Goal: Task Accomplishment & Management: Use online tool/utility

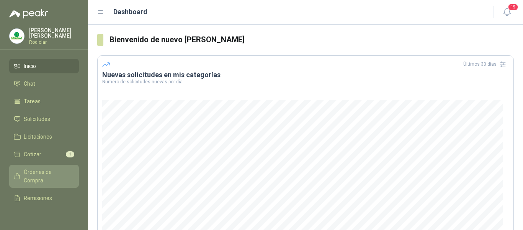
click at [34, 174] on span "Órdenes de Compra" at bounding box center [48, 175] width 48 height 17
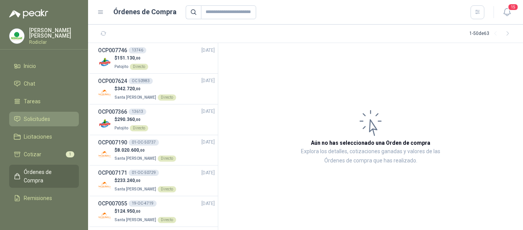
click at [42, 123] on link "Solicitudes" at bounding box center [44, 119] width 70 height 15
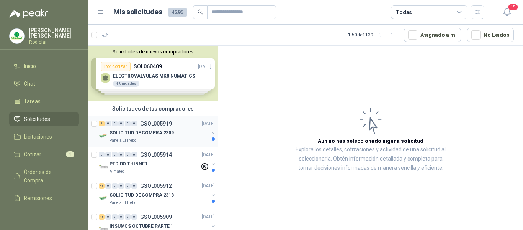
click at [172, 130] on div "SOLICITUD DE COMPRA 2309" at bounding box center [159, 132] width 99 height 9
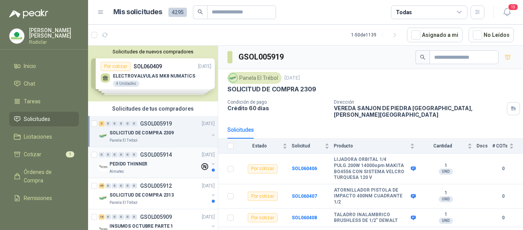
click at [155, 166] on div "PEDIDO THINNER" at bounding box center [155, 163] width 90 height 9
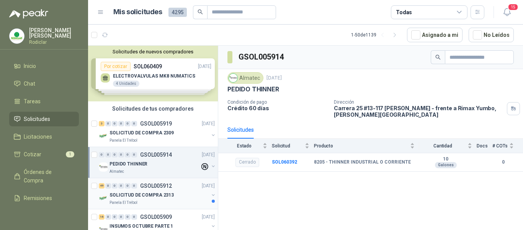
click at [185, 192] on div "SOLICITUD DE COMPRA 2313" at bounding box center [159, 194] width 99 height 9
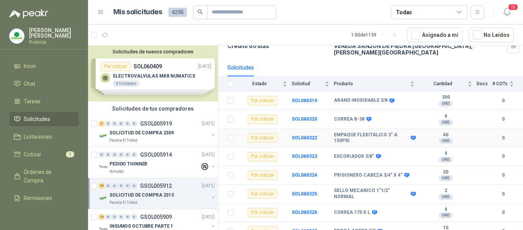
scroll to position [77, 0]
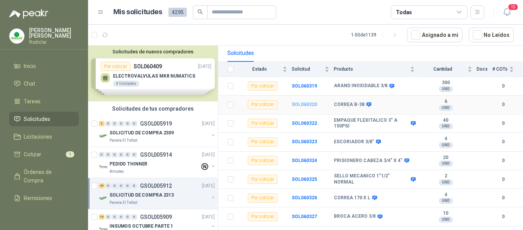
click at [310, 102] on b "SOL060320" at bounding box center [304, 104] width 25 height 5
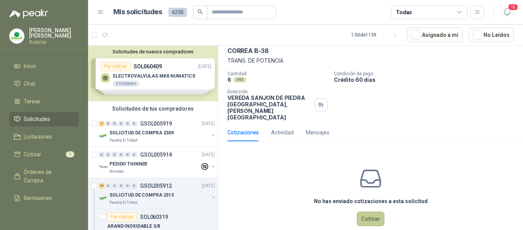
click at [365, 211] on button "Cotizar" at bounding box center [371, 218] width 28 height 15
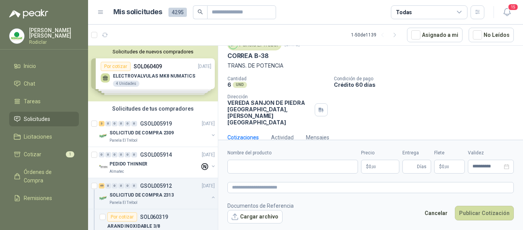
scroll to position [31, 0]
drag, startPoint x: 227, startPoint y: 56, endPoint x: 269, endPoint y: 58, distance: 41.9
click at [269, 58] on div "Panela El Trébol [DATE] [PERSON_NAME] B-38 TRANS. DE POTENCIA Cantidad 6 UND  …" at bounding box center [370, 82] width 305 height 93
copy p "CORREA B-38"
click at [250, 165] on input "Nombre del producto" at bounding box center [293, 166] width 131 height 14
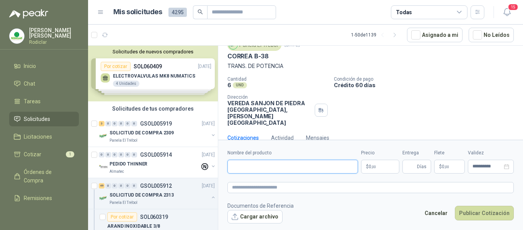
paste input "**********"
type input "**********"
click at [250, 187] on textarea at bounding box center [371, 187] width 287 height 11
paste textarea "**********"
type textarea "**********"
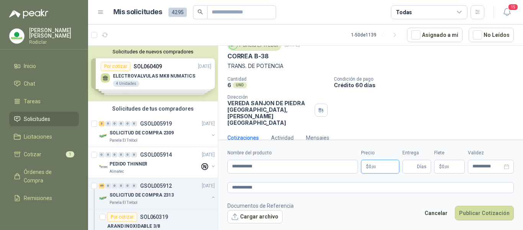
click at [370, 167] on span "0 ,00" at bounding box center [372, 166] width 7 height 5
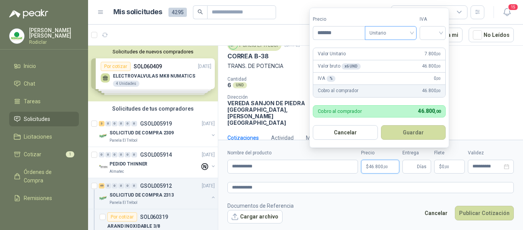
click at [410, 33] on span "Unitario" at bounding box center [391, 32] width 43 height 11
type input "*******"
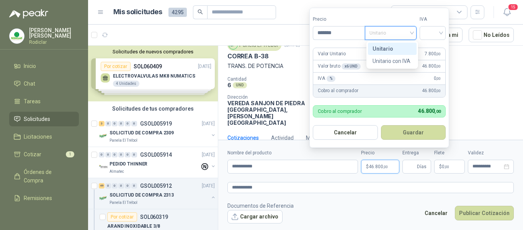
drag, startPoint x: 390, startPoint y: 47, endPoint x: 402, endPoint y: 44, distance: 12.3
click at [395, 46] on div "Unitario" at bounding box center [392, 48] width 39 height 8
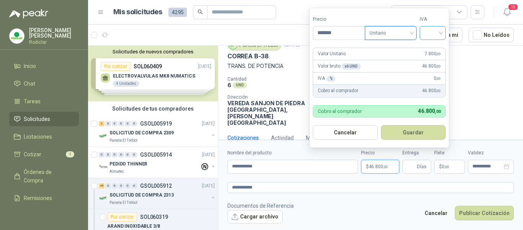
click at [430, 36] on input "search" at bounding box center [433, 31] width 17 height 11
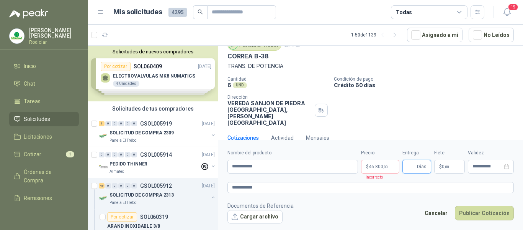
click at [411, 169] on input "Entrega" at bounding box center [411, 166] width 8 height 13
type input "*"
click at [383, 169] on p "$ 46.800 ,00" at bounding box center [380, 166] width 38 height 14
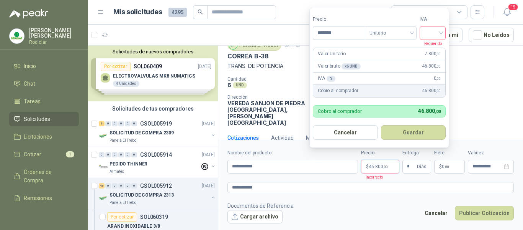
click at [433, 32] on input "search" at bounding box center [433, 31] width 17 height 11
click at [431, 46] on div "19%" at bounding box center [435, 48] width 14 height 8
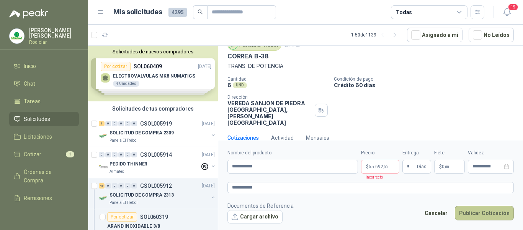
click at [471, 211] on button "Publicar Cotización" at bounding box center [484, 212] width 59 height 15
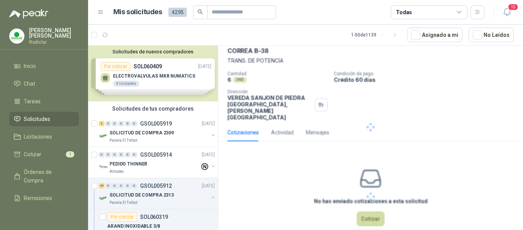
scroll to position [0, 0]
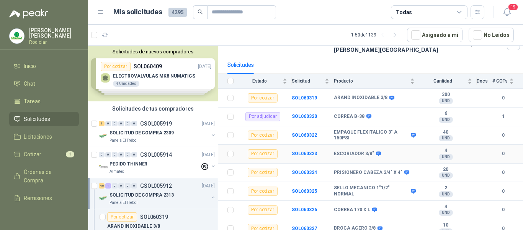
scroll to position [77, 0]
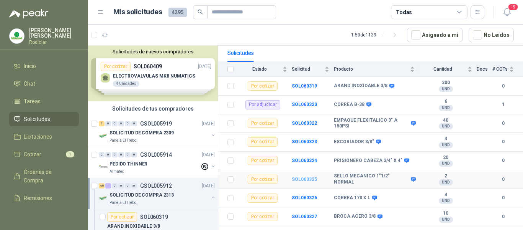
click at [304, 176] on b "SOL060325" at bounding box center [304, 178] width 25 height 5
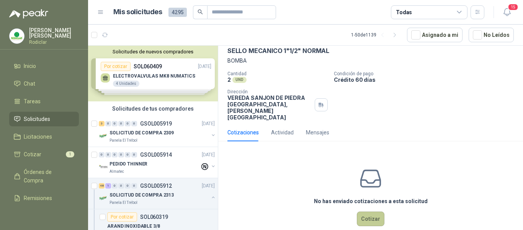
click at [371, 211] on button "Cotizar" at bounding box center [371, 218] width 28 height 15
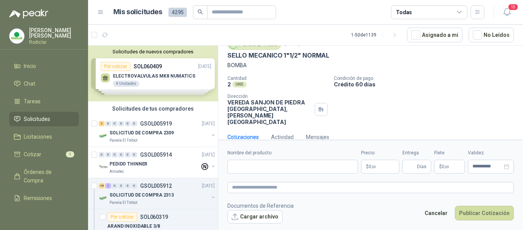
scroll to position [31, 0]
drag, startPoint x: 228, startPoint y: 57, endPoint x: 336, endPoint y: 59, distance: 107.7
click at [336, 59] on div "SELLO MECANICO 1"1/2" NORMAL" at bounding box center [371, 56] width 287 height 8
copy p "SELLO MECANICO 1"1/2" NORMAL"
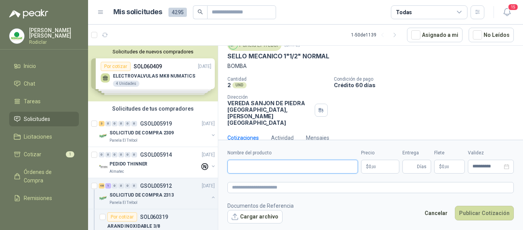
click at [259, 166] on input "Nombre del producto" at bounding box center [293, 166] width 131 height 14
paste input "**********"
type input "**********"
click at [261, 190] on textarea at bounding box center [371, 187] width 287 height 11
paste textarea "**********"
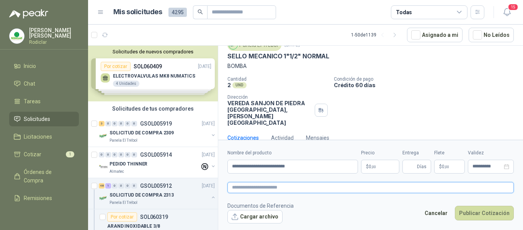
type textarea "**********"
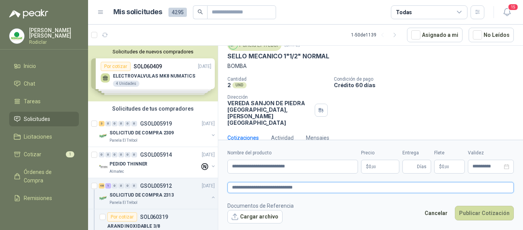
type textarea "**********"
click at [383, 167] on p "$ 0 ,00" at bounding box center [380, 166] width 38 height 14
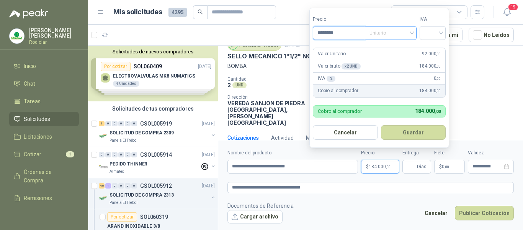
click at [380, 33] on span "Unitario" at bounding box center [391, 32] width 43 height 11
type input "********"
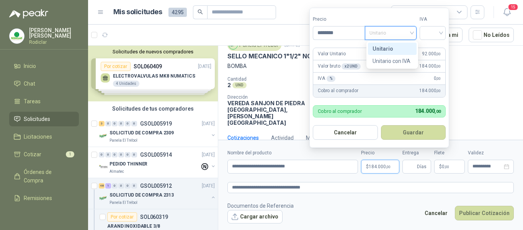
drag, startPoint x: 387, startPoint y: 48, endPoint x: 413, endPoint y: 42, distance: 26.3
click at [389, 47] on div "Unitario" at bounding box center [392, 48] width 39 height 8
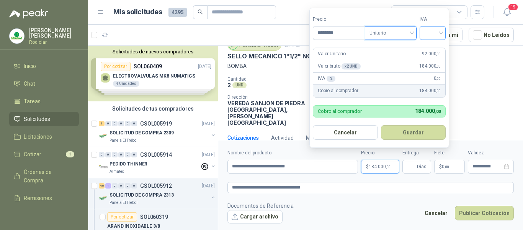
click at [430, 33] on input "search" at bounding box center [433, 31] width 17 height 11
click at [434, 50] on div "19%" at bounding box center [435, 48] width 14 height 8
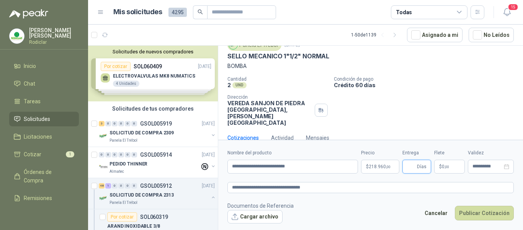
click at [414, 164] on input "Entrega" at bounding box center [411, 166] width 8 height 13
type input "*"
click at [479, 213] on button "Publicar Cotización" at bounding box center [484, 212] width 59 height 15
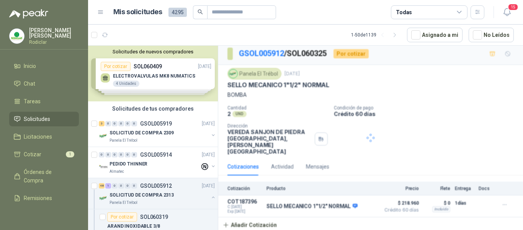
scroll to position [0, 0]
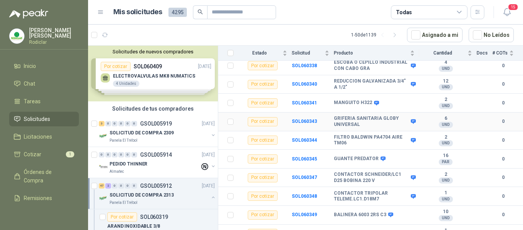
scroll to position [383, 0]
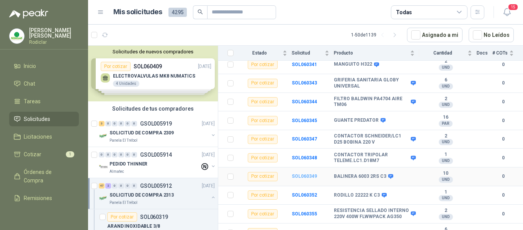
click at [306, 173] on b "SOL060349" at bounding box center [304, 175] width 25 height 5
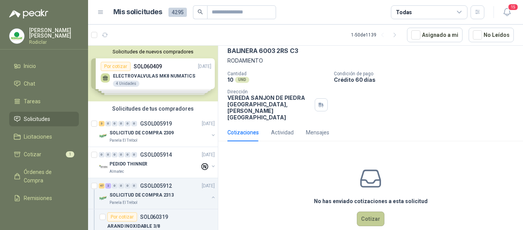
click at [372, 211] on button "Cotizar" at bounding box center [371, 218] width 28 height 15
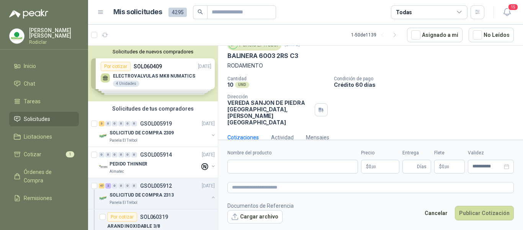
scroll to position [31, 0]
drag, startPoint x: 228, startPoint y: 56, endPoint x: 298, endPoint y: 58, distance: 69.8
click at [298, 58] on p "BALINERA 6003 2RS C3" at bounding box center [263, 56] width 71 height 8
copy p "BALINERA 6003 2RS C3"
click at [259, 168] on input "Nombre del producto" at bounding box center [293, 166] width 131 height 14
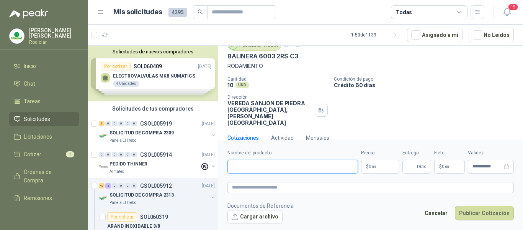
paste input "**********"
type input "**********"
click at [257, 185] on textarea at bounding box center [371, 187] width 287 height 11
paste textarea "**********"
type textarea "**********"
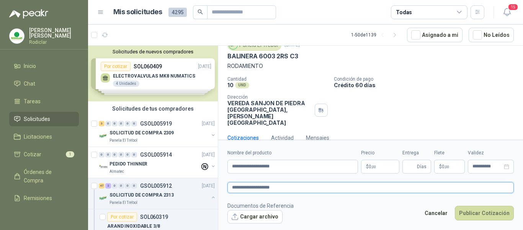
type textarea "**********"
click at [373, 164] on span ",00" at bounding box center [374, 166] width 5 height 4
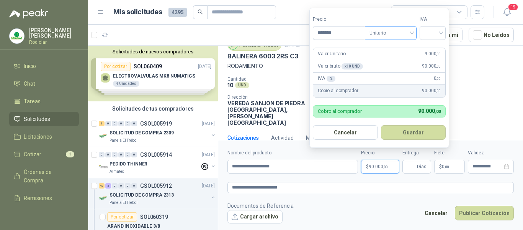
click at [407, 34] on span "Unitario" at bounding box center [391, 32] width 43 height 11
type input "*******"
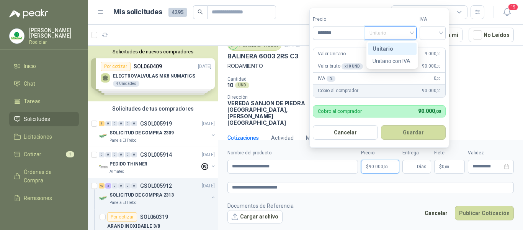
click at [390, 48] on div "Unitario" at bounding box center [392, 48] width 39 height 8
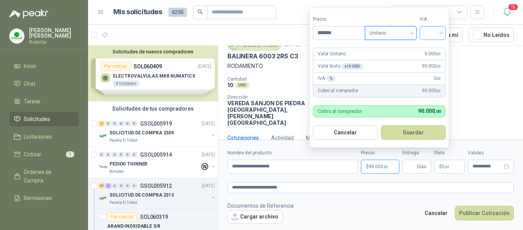
click at [429, 32] on input "search" at bounding box center [433, 31] width 17 height 11
click at [434, 49] on div "19%" at bounding box center [435, 48] width 14 height 8
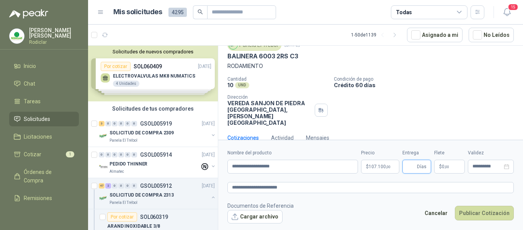
click at [412, 166] on input "Entrega" at bounding box center [411, 166] width 8 height 13
type input "*"
click at [477, 211] on button "Publicar Cotización" at bounding box center [484, 212] width 59 height 15
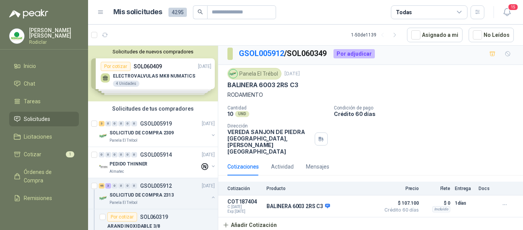
scroll to position [0, 0]
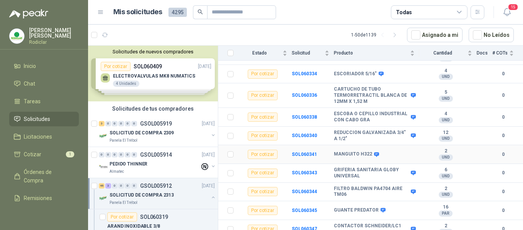
scroll to position [307, 0]
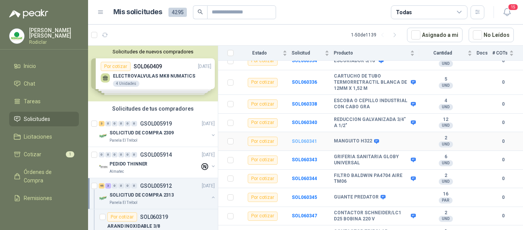
click at [303, 138] on b "SOL060341" at bounding box center [304, 140] width 25 height 5
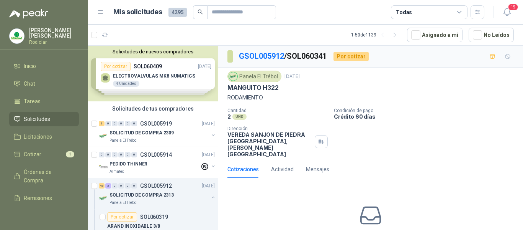
scroll to position [37, 0]
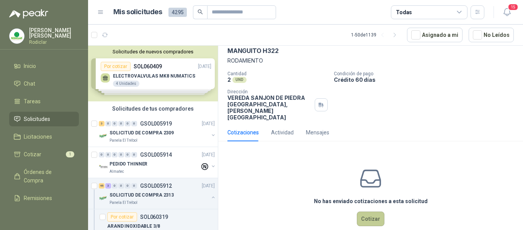
click at [370, 211] on button "Cotizar" at bounding box center [371, 218] width 28 height 15
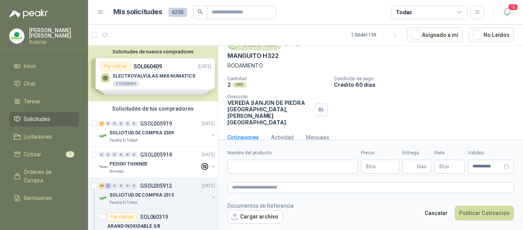
scroll to position [31, 0]
drag, startPoint x: 227, startPoint y: 55, endPoint x: 302, endPoint y: 57, distance: 74.4
click at [302, 57] on div "Panela El Trébol [DATE] MANGUITO H322 RODAMIENTO Cantidad 2 UND  Condición de …" at bounding box center [370, 82] width 305 height 93
copy p "MANGUITO H322"
click at [262, 162] on input "Nombre del producto" at bounding box center [293, 166] width 131 height 14
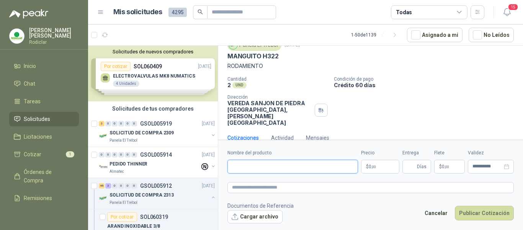
paste input "**********"
type input "**********"
click at [255, 189] on textarea at bounding box center [371, 187] width 287 height 11
paste textarea "**********"
type textarea "**********"
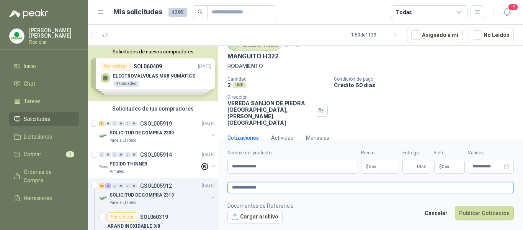
type textarea "**********"
click at [376, 168] on span ",00" at bounding box center [374, 166] width 5 height 4
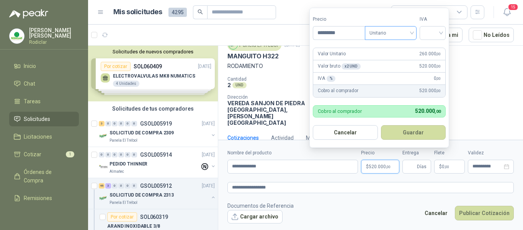
click at [404, 34] on span "Unitario" at bounding box center [391, 32] width 43 height 11
type input "*********"
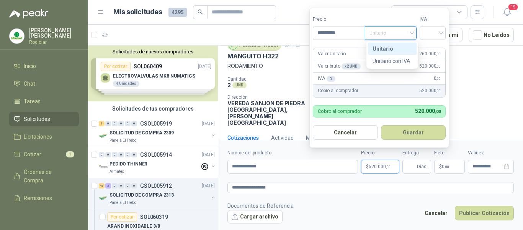
drag, startPoint x: 385, startPoint y: 48, endPoint x: 403, endPoint y: 46, distance: 17.8
click at [387, 48] on div "Unitario" at bounding box center [392, 48] width 39 height 8
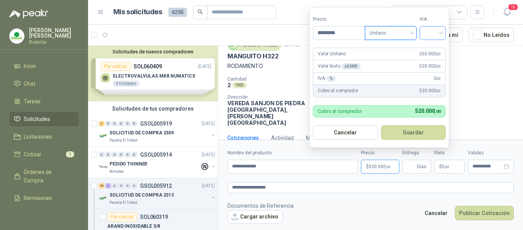
click at [430, 34] on input "search" at bounding box center [433, 31] width 17 height 11
click at [431, 47] on div "19%" at bounding box center [435, 48] width 14 height 8
click at [414, 164] on input "Entrega" at bounding box center [411, 166] width 8 height 13
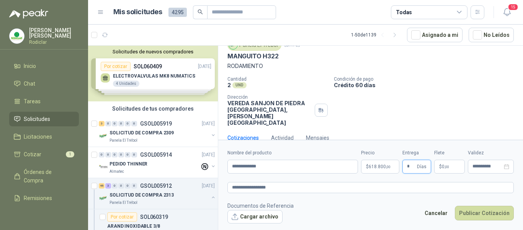
type input "*"
click at [474, 215] on button "Publicar Cotización" at bounding box center [484, 212] width 59 height 15
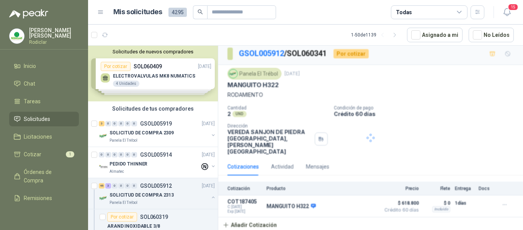
scroll to position [0, 0]
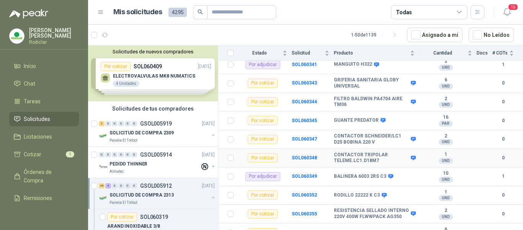
scroll to position [421, 0]
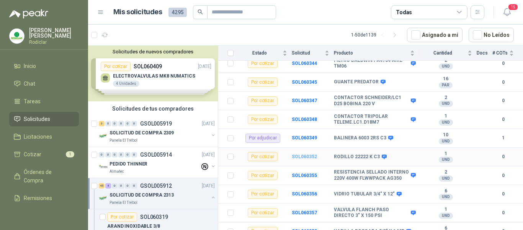
click at [305, 154] on b "SOL060352" at bounding box center [304, 156] width 25 height 5
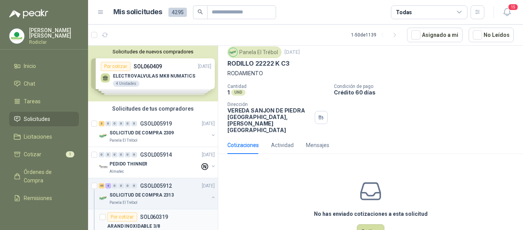
scroll to position [37, 0]
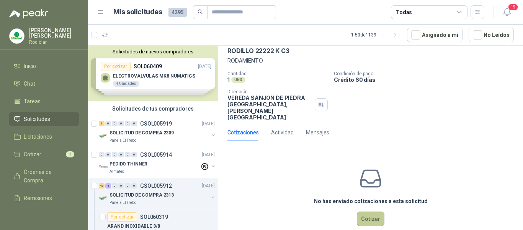
click at [368, 211] on button "Cotizar" at bounding box center [371, 218] width 28 height 15
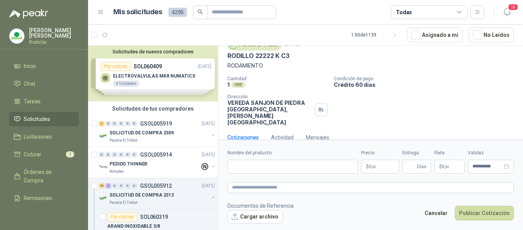
scroll to position [31, 0]
drag, startPoint x: 226, startPoint y: 55, endPoint x: 298, endPoint y: 59, distance: 72.1
click at [298, 59] on div "Panela El Trébol [DATE] RODILLO 22222 K C3 RODAMIENTO Cantidad 1 UND  Condició…" at bounding box center [370, 82] width 305 height 93
copy p "RODILLO 22222 K C3"
click at [271, 169] on input "Nombre del producto" at bounding box center [293, 166] width 131 height 14
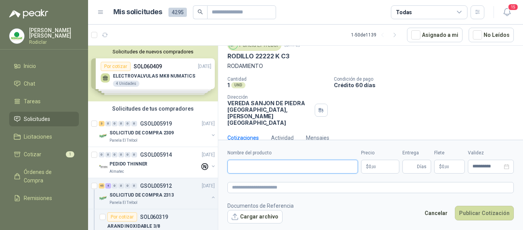
paste input "**********"
type input "**********"
click at [264, 183] on textarea at bounding box center [371, 187] width 287 height 11
paste textarea "**********"
type textarea "**********"
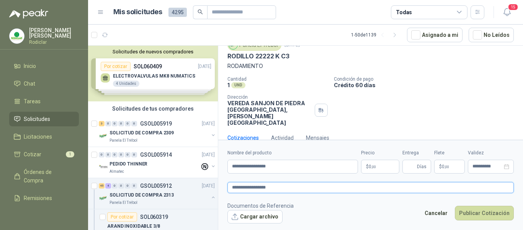
type textarea "**********"
click at [366, 166] on p "$ 0 ,00" at bounding box center [380, 166] width 38 height 14
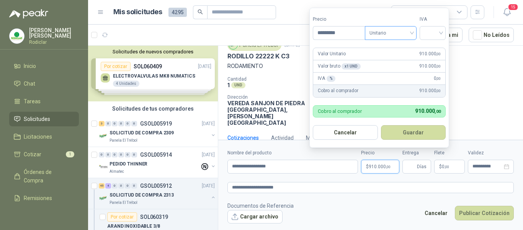
click at [399, 36] on span "Unitario" at bounding box center [391, 32] width 43 height 11
type input "*********"
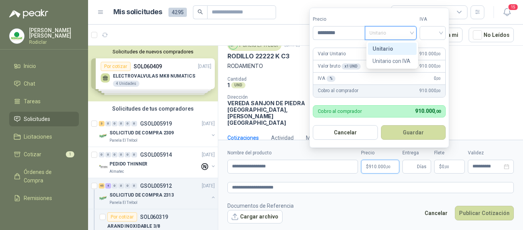
click at [389, 49] on div "Unitario" at bounding box center [392, 48] width 39 height 8
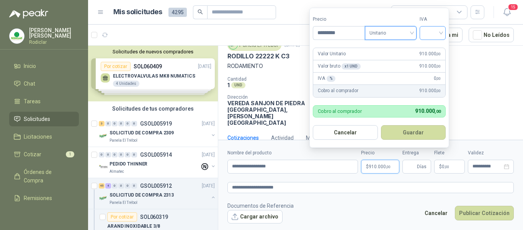
click at [428, 36] on input "search" at bounding box center [433, 31] width 17 height 11
click at [434, 48] on div "19%" at bounding box center [435, 48] width 14 height 8
click at [414, 166] on input "Entrega" at bounding box center [411, 166] width 8 height 13
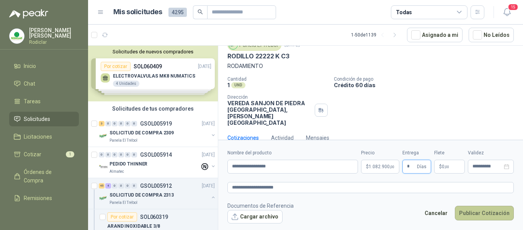
type input "*"
click at [474, 213] on button "Publicar Cotización" at bounding box center [484, 212] width 59 height 15
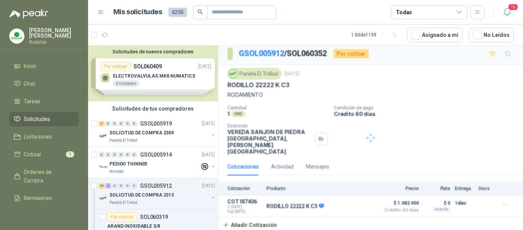
scroll to position [0, 0]
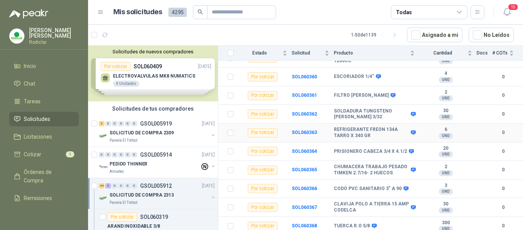
scroll to position [651, 0]
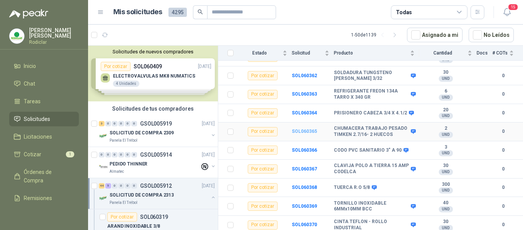
click at [307, 132] on b "SOL060365" at bounding box center [304, 130] width 25 height 5
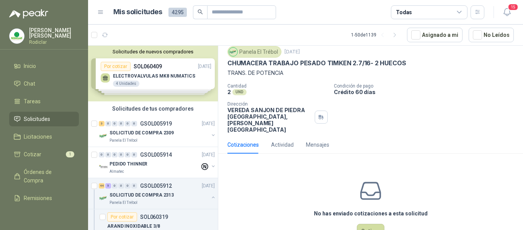
scroll to position [37, 0]
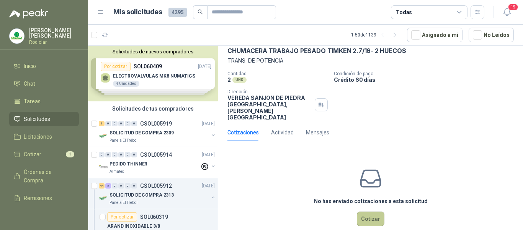
click at [371, 211] on button "Cotizar" at bounding box center [371, 218] width 28 height 15
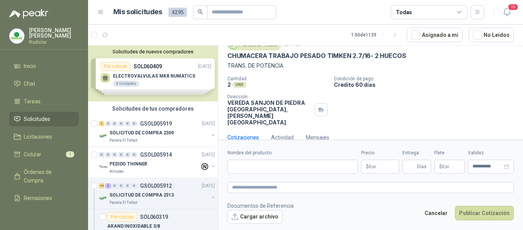
scroll to position [31, 0]
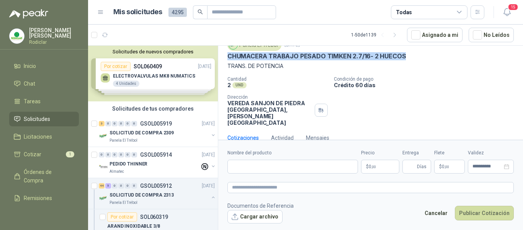
drag, startPoint x: 229, startPoint y: 56, endPoint x: 410, endPoint y: 59, distance: 180.9
click at [410, 59] on div "CHUMACERA TRABAJO PESADO TIMKEN 2.7/16- 2 HUECOS" at bounding box center [371, 56] width 287 height 8
copy p "CHUMACERA TRABAJO PESADO TIMKEN 2.7/16- 2 HUECOS"
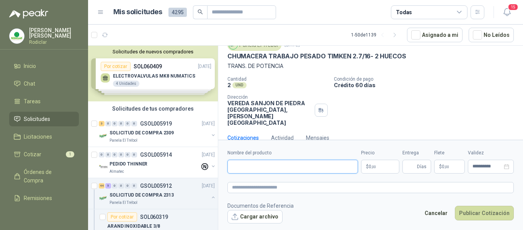
click at [258, 164] on input "Nombre del producto" at bounding box center [293, 166] width 131 height 14
paste input "**********"
type input "**********"
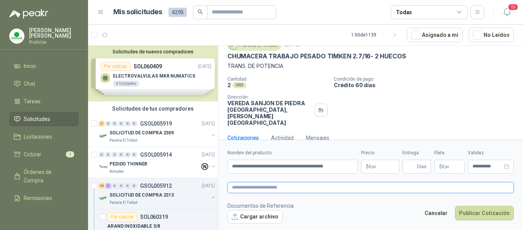
click at [259, 190] on textarea at bounding box center [371, 187] width 287 height 11
paste textarea "**********"
type textarea "**********"
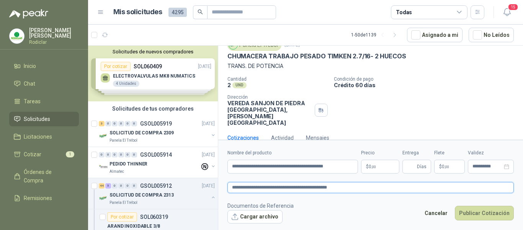
type textarea "**********"
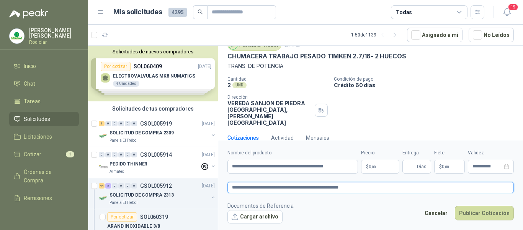
type textarea "**********"
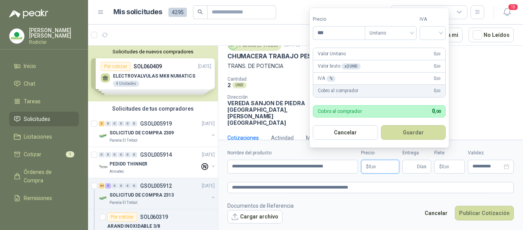
click at [367, 161] on p "$ 0 ,00" at bounding box center [380, 166] width 38 height 14
click at [389, 33] on span "Unitario" at bounding box center [391, 32] width 43 height 11
type input "**********"
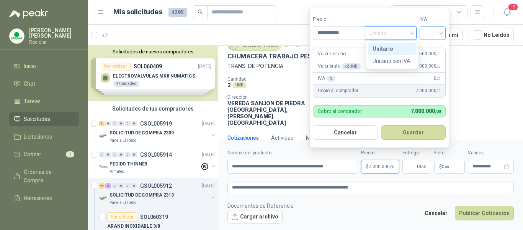
drag, startPoint x: 390, startPoint y: 49, endPoint x: 434, endPoint y: 32, distance: 46.8
click at [392, 49] on div "Unitario" at bounding box center [392, 48] width 39 height 8
click at [435, 31] on input "search" at bounding box center [433, 31] width 17 height 11
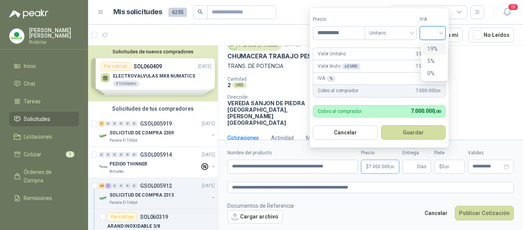
click at [434, 49] on div "19%" at bounding box center [435, 48] width 14 height 8
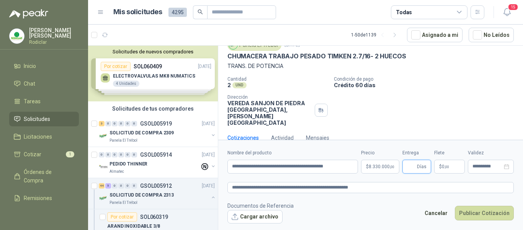
click at [412, 167] on input "Entrega" at bounding box center [411, 166] width 8 height 13
type input "*"
click at [474, 211] on button "Publicar Cotización" at bounding box center [484, 212] width 59 height 15
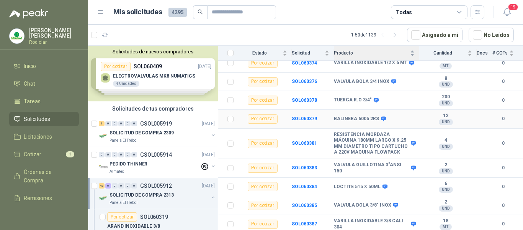
scroll to position [852, 0]
click at [300, 116] on b "SOL060379" at bounding box center [304, 117] width 25 height 5
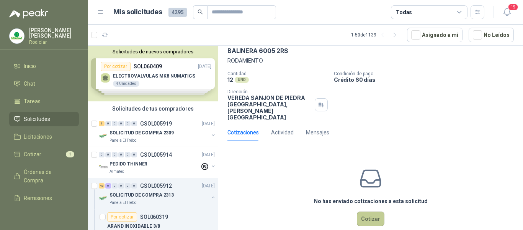
click at [375, 211] on button "Cotizar" at bounding box center [371, 218] width 28 height 15
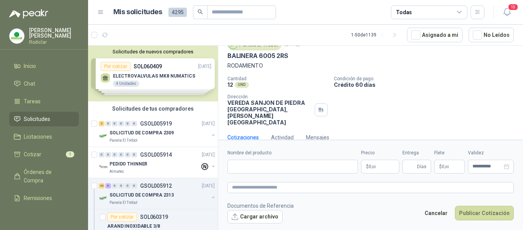
scroll to position [31, 0]
drag, startPoint x: 229, startPoint y: 57, endPoint x: 288, endPoint y: 58, distance: 59.4
click at [288, 58] on div "BALINERA 6005 2RS" at bounding box center [371, 56] width 287 height 8
copy p "BALINERA 6005 2RS"
click at [248, 167] on input "Nombre del producto" at bounding box center [293, 166] width 131 height 14
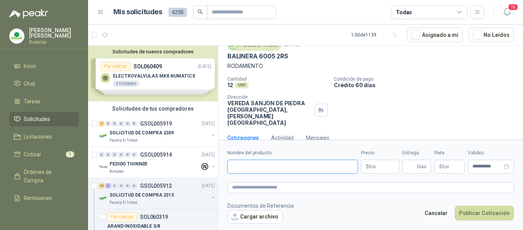
paste input "**********"
type input "**********"
click at [260, 189] on textarea at bounding box center [371, 187] width 287 height 11
paste textarea "**********"
type textarea "**********"
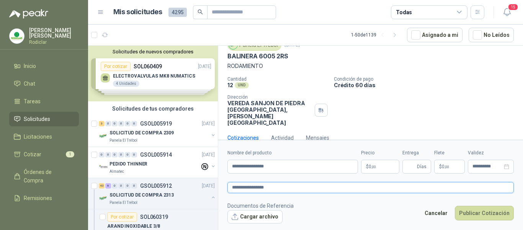
type textarea "**********"
click at [367, 167] on p "$ 0 ,00" at bounding box center [380, 166] width 38 height 14
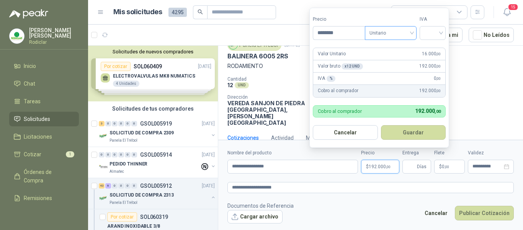
click at [403, 32] on span "Unitario" at bounding box center [391, 32] width 43 height 11
type input "********"
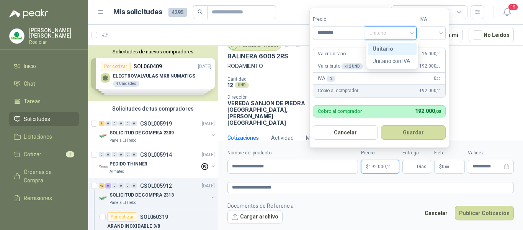
drag, startPoint x: 386, startPoint y: 48, endPoint x: 431, endPoint y: 39, distance: 45.2
click at [387, 48] on div "Unitario" at bounding box center [392, 48] width 39 height 8
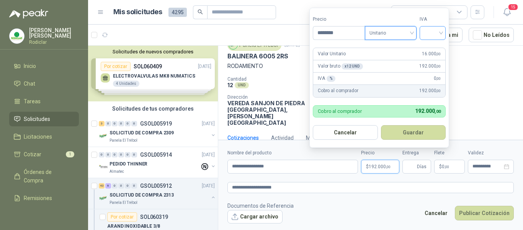
click at [433, 35] on input "search" at bounding box center [433, 31] width 17 height 11
click at [431, 48] on div "19%" at bounding box center [435, 48] width 14 height 8
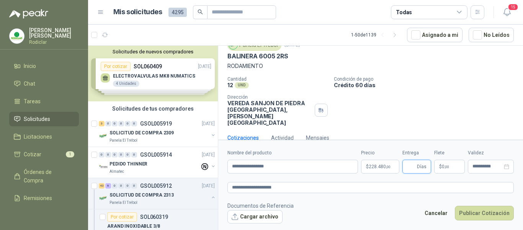
click at [413, 164] on input "Entrega" at bounding box center [411, 166] width 8 height 13
type input "*"
click at [474, 216] on button "Publicar Cotización" at bounding box center [484, 212] width 59 height 15
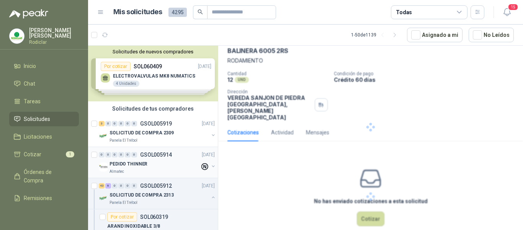
scroll to position [0, 0]
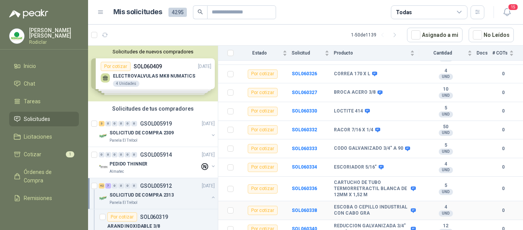
scroll to position [162, 0]
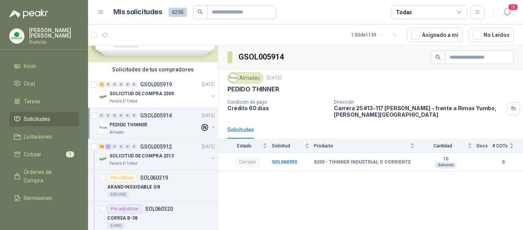
scroll to position [77, 0]
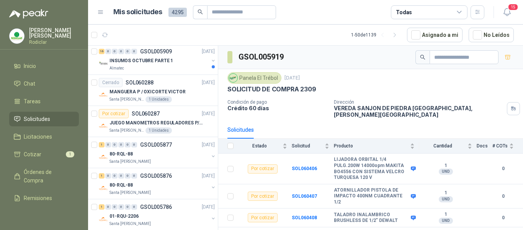
scroll to position [1648, 0]
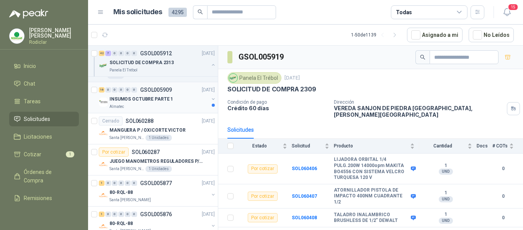
click at [167, 105] on div "Almatec" at bounding box center [159, 106] width 99 height 6
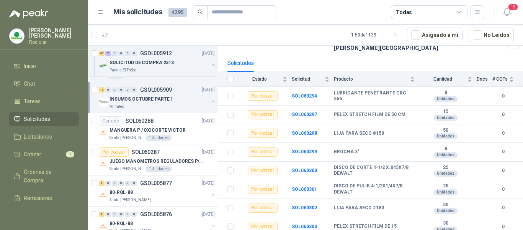
scroll to position [66, 0]
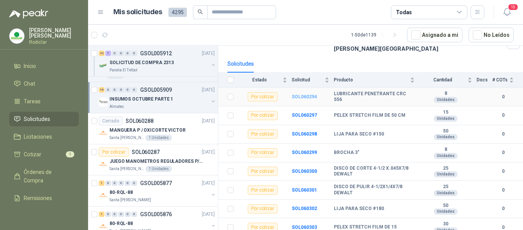
click at [302, 96] on b "SOL060294" at bounding box center [304, 96] width 25 height 5
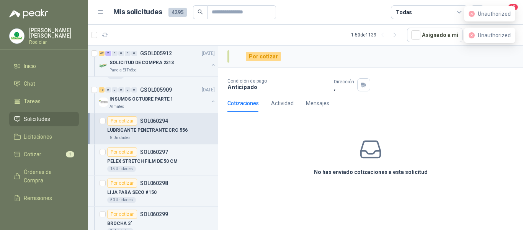
click at [268, 59] on div "Por cotizar" at bounding box center [263, 56] width 35 height 9
click at [148, 116] on div "Por cotizar SOL060294" at bounding box center [137, 120] width 61 height 9
click at [145, 120] on p "SOL060294" at bounding box center [154, 120] width 28 height 5
click at [116, 123] on div "Por cotizar" at bounding box center [122, 120] width 30 height 9
drag, startPoint x: 118, startPoint y: 120, endPoint x: 108, endPoint y: 121, distance: 9.7
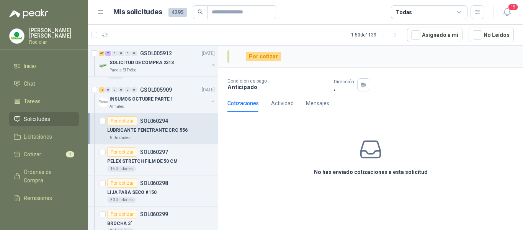
click at [118, 119] on div "Por cotizar" at bounding box center [122, 120] width 30 height 9
click at [106, 120] on article "Por cotizar SOL060294 LUBRICANTE PENETRANTE CRC 556  8 Unidades" at bounding box center [153, 128] width 130 height 31
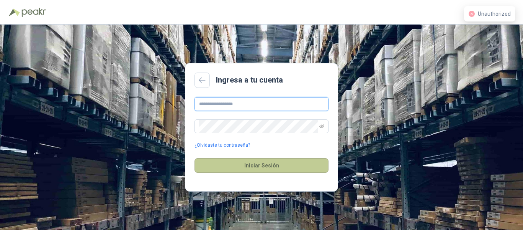
type input "**********"
click at [279, 166] on button "Iniciar Sesión" at bounding box center [262, 165] width 134 height 15
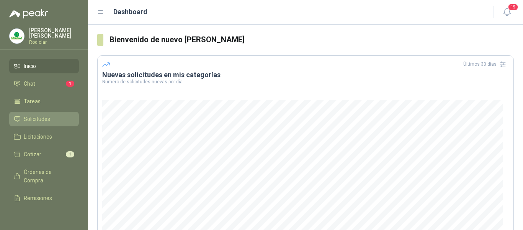
click at [43, 119] on span "Solicitudes" at bounding box center [37, 119] width 26 height 8
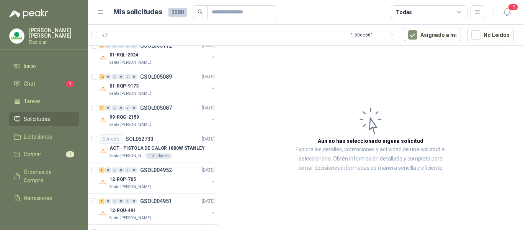
scroll to position [1452, 0]
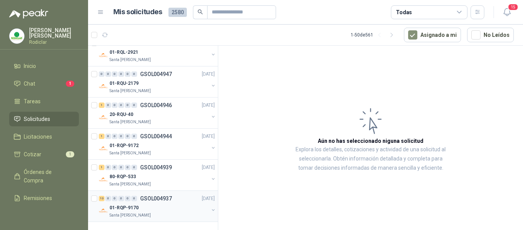
click at [170, 203] on div "01-RQP-9170" at bounding box center [159, 207] width 99 height 9
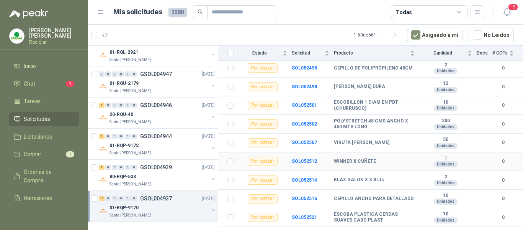
scroll to position [182, 0]
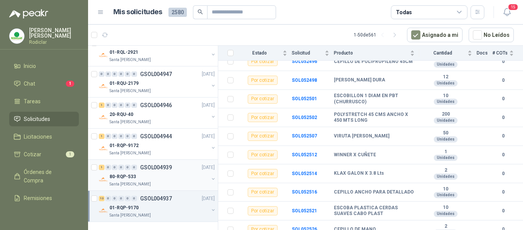
click at [159, 172] on div "80-RQP-533" at bounding box center [159, 176] width 99 height 9
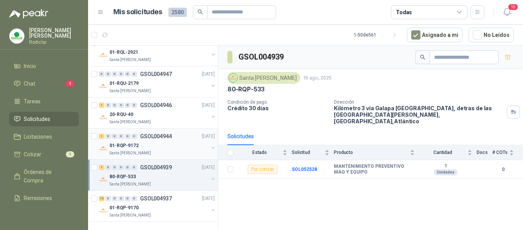
click at [167, 143] on div "01-RQP-9172" at bounding box center [159, 145] width 99 height 9
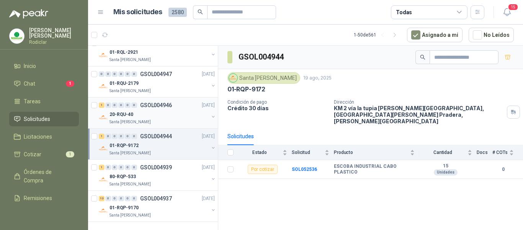
click at [173, 112] on div "20-RQU-40" at bounding box center [159, 114] width 99 height 9
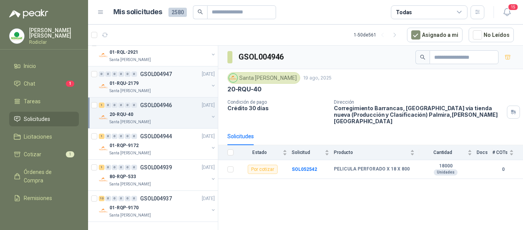
click at [179, 88] on div "Santa [PERSON_NAME]" at bounding box center [159, 91] width 99 height 6
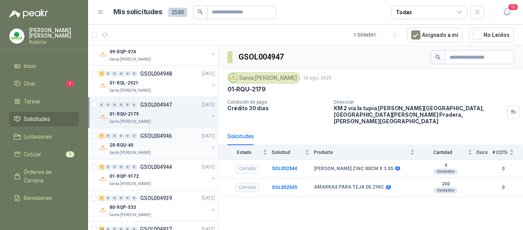
scroll to position [1414, 0]
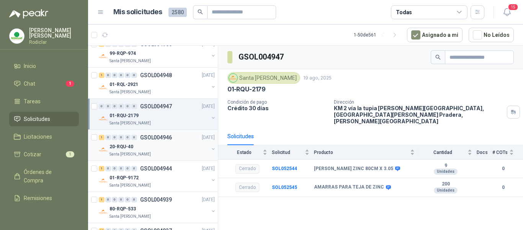
click at [167, 92] on div "Santa [PERSON_NAME]" at bounding box center [159, 92] width 99 height 6
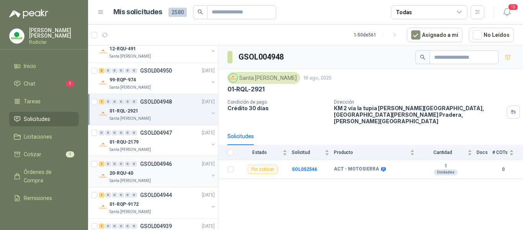
scroll to position [1376, 0]
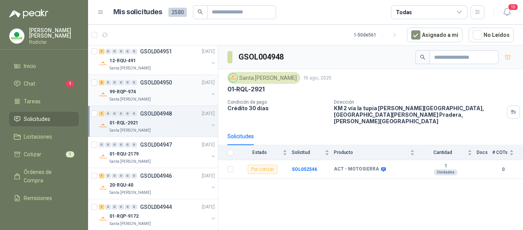
click at [167, 92] on div "99-RQP-974" at bounding box center [159, 91] width 99 height 9
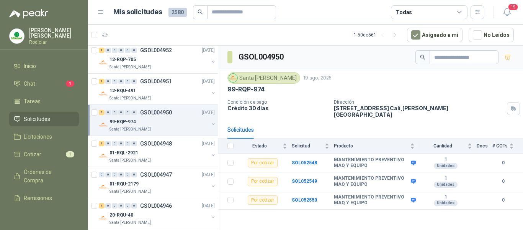
scroll to position [1337, 0]
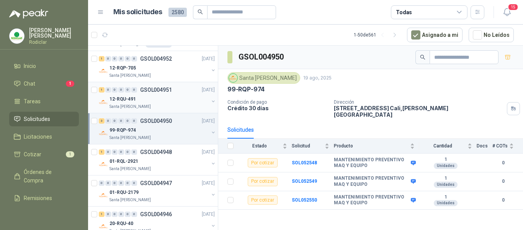
click at [171, 96] on div "12-RQU-491" at bounding box center [159, 98] width 99 height 9
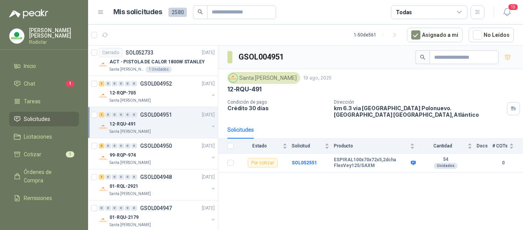
scroll to position [1299, 0]
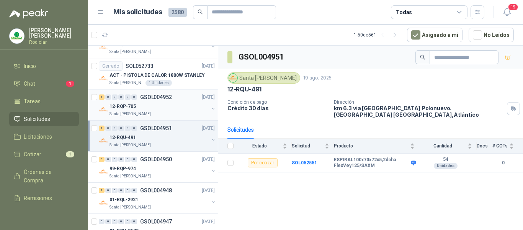
click at [164, 108] on div "12-RQP-705" at bounding box center [159, 106] width 99 height 9
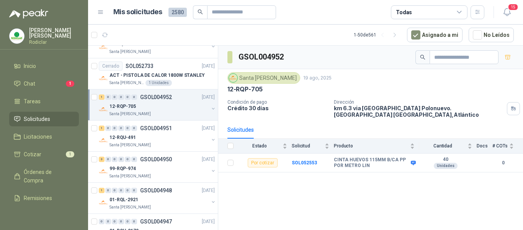
scroll to position [1261, 0]
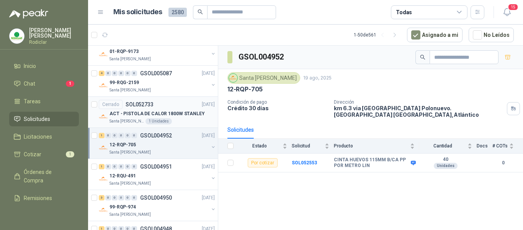
click at [171, 102] on div "Cerrado SOL052733 20/08/25" at bounding box center [157, 104] width 116 height 9
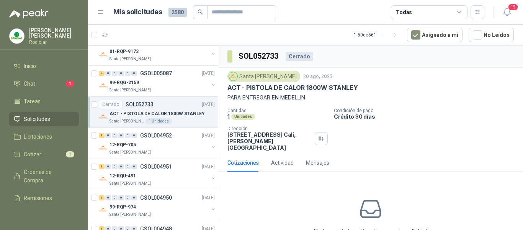
scroll to position [16, 0]
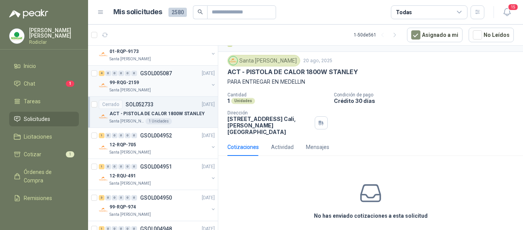
click at [159, 86] on div "99-RQG-2159" at bounding box center [159, 82] width 99 height 9
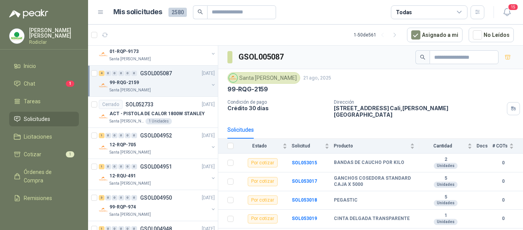
scroll to position [1222, 0]
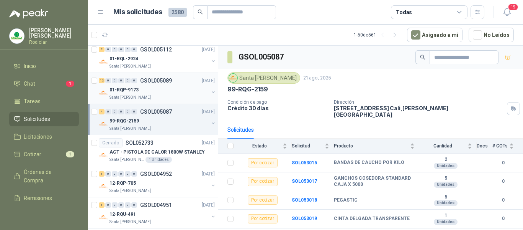
click at [165, 97] on div "Santa [PERSON_NAME]" at bounding box center [159, 97] width 99 height 6
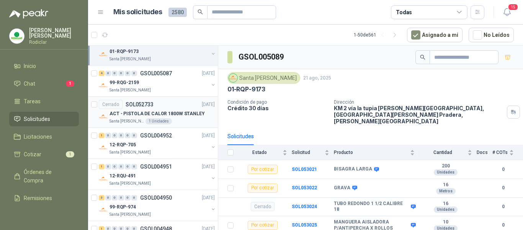
scroll to position [1222, 0]
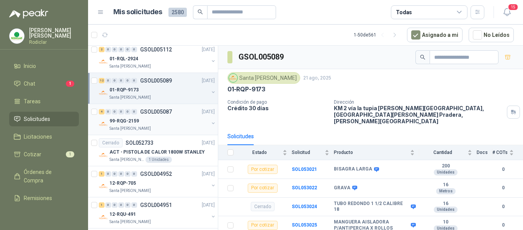
click at [174, 119] on div "99-RQG-2159" at bounding box center [159, 120] width 99 height 9
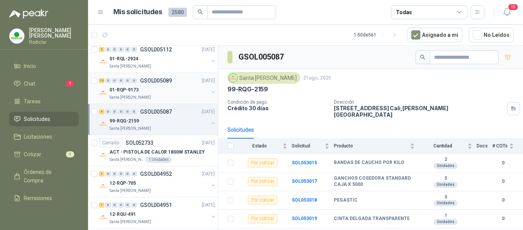
click at [175, 100] on div "12 0 0 0 0 0 GSOL005089 21/08/25 01-RQP-9173 Santa Anita Napoles" at bounding box center [153, 88] width 130 height 31
click at [178, 98] on div "Santa [PERSON_NAME]" at bounding box center [159, 97] width 99 height 6
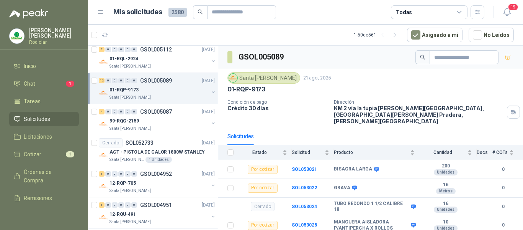
scroll to position [1184, 0]
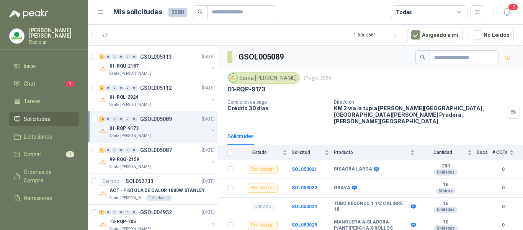
click at [173, 103] on div "Santa [PERSON_NAME]" at bounding box center [159, 105] width 99 height 6
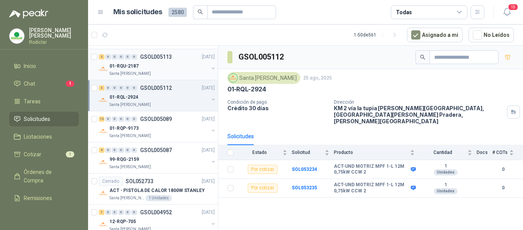
click at [172, 72] on div "Santa [PERSON_NAME]" at bounding box center [159, 74] width 99 height 6
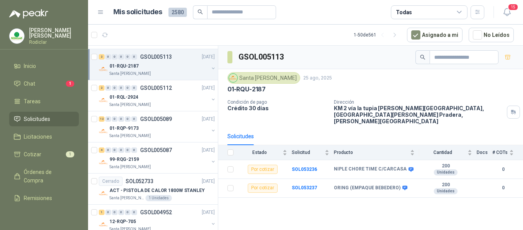
scroll to position [1146, 0]
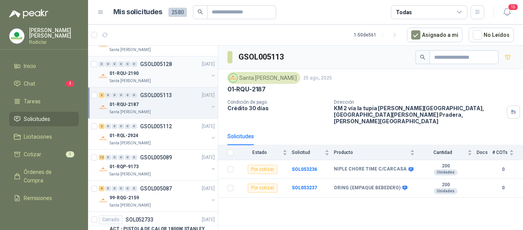
click at [171, 73] on div "01-RQU-2190" at bounding box center [159, 73] width 99 height 9
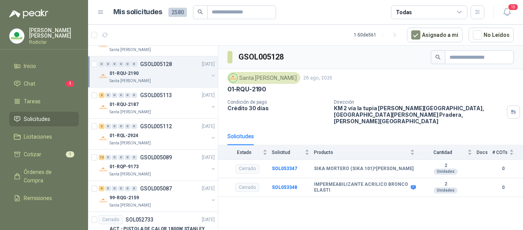
scroll to position [1107, 0]
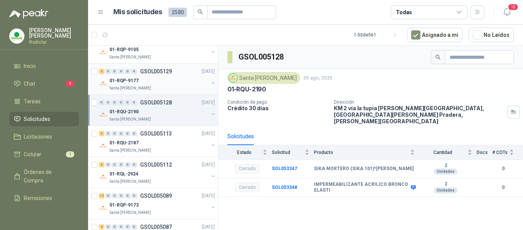
click at [170, 85] on div "01-RQP-9177" at bounding box center [159, 80] width 99 height 9
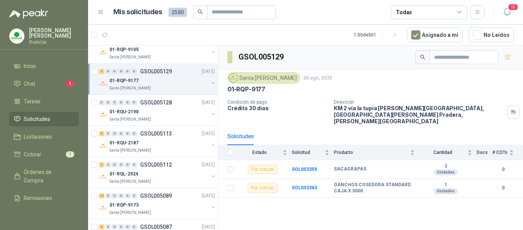
scroll to position [1069, 0]
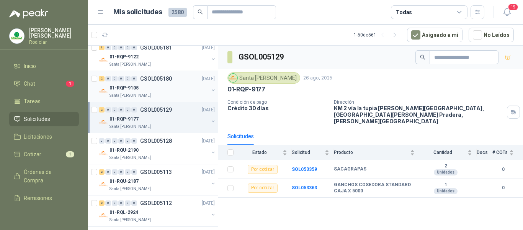
click at [169, 85] on div "01-RQP-9105" at bounding box center [159, 87] width 99 height 9
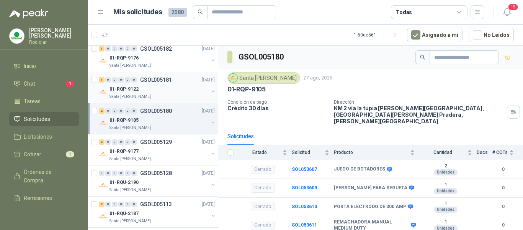
scroll to position [992, 0]
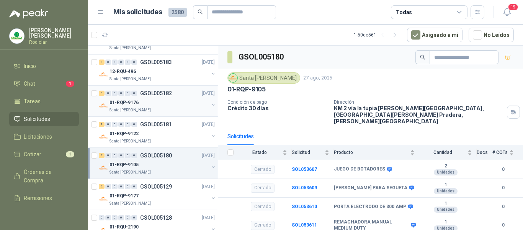
click at [156, 108] on div "Santa [PERSON_NAME]" at bounding box center [159, 110] width 99 height 6
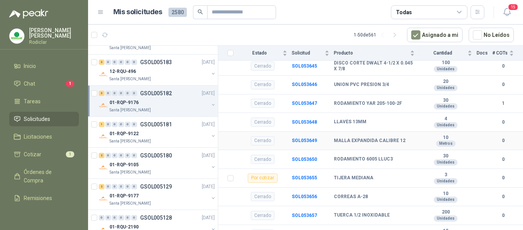
scroll to position [421, 0]
